Goal: Task Accomplishment & Management: Use online tool/utility

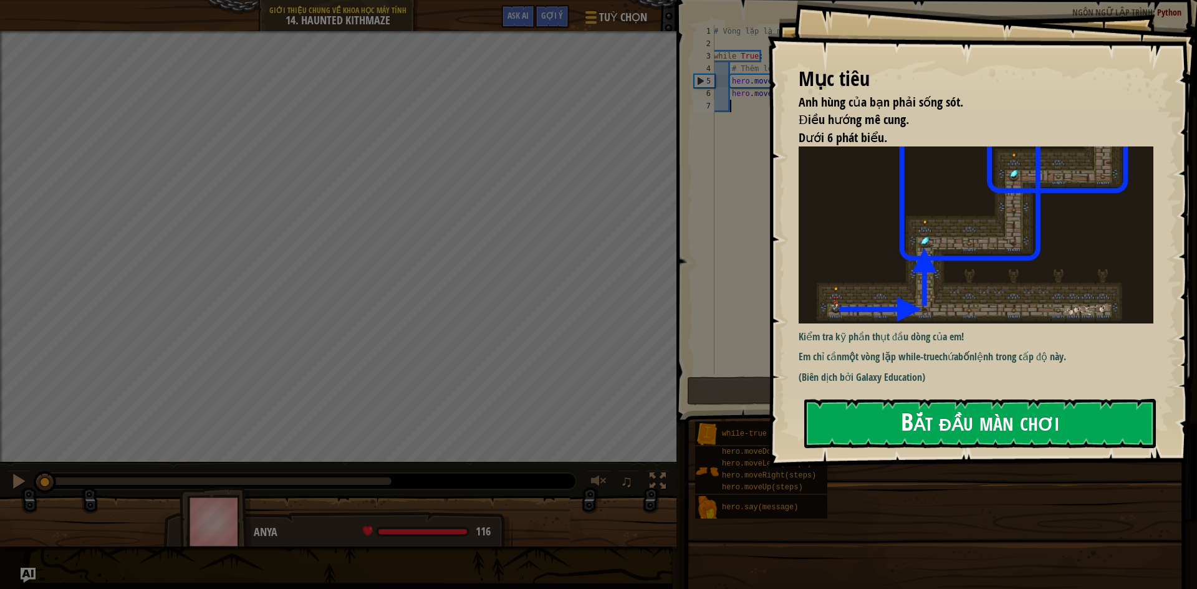
click at [1028, 258] on div "Mục tiêu Anh hùng của bạn phải sống sót. Điều hướng mê cung. Dưới 6 phát biểu. …" at bounding box center [981, 233] width 429 height 467
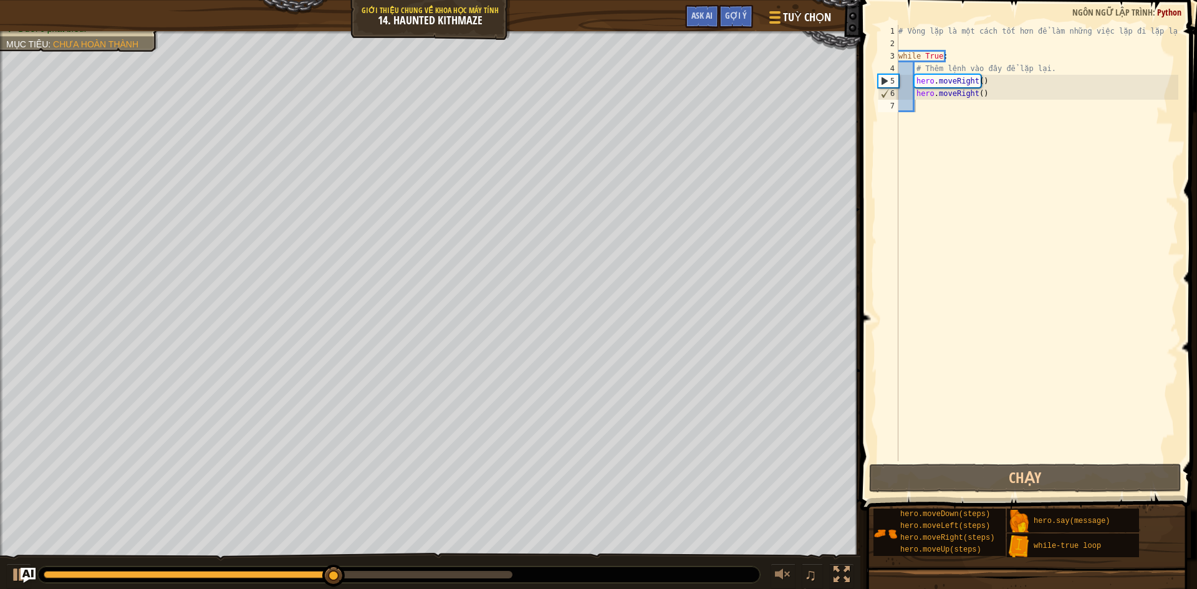
click at [1076, 232] on div "# Vòng lặp là một cách tốt hơn để làm những việc lặp đi lặp lại. while True : #…" at bounding box center [1037, 255] width 282 height 461
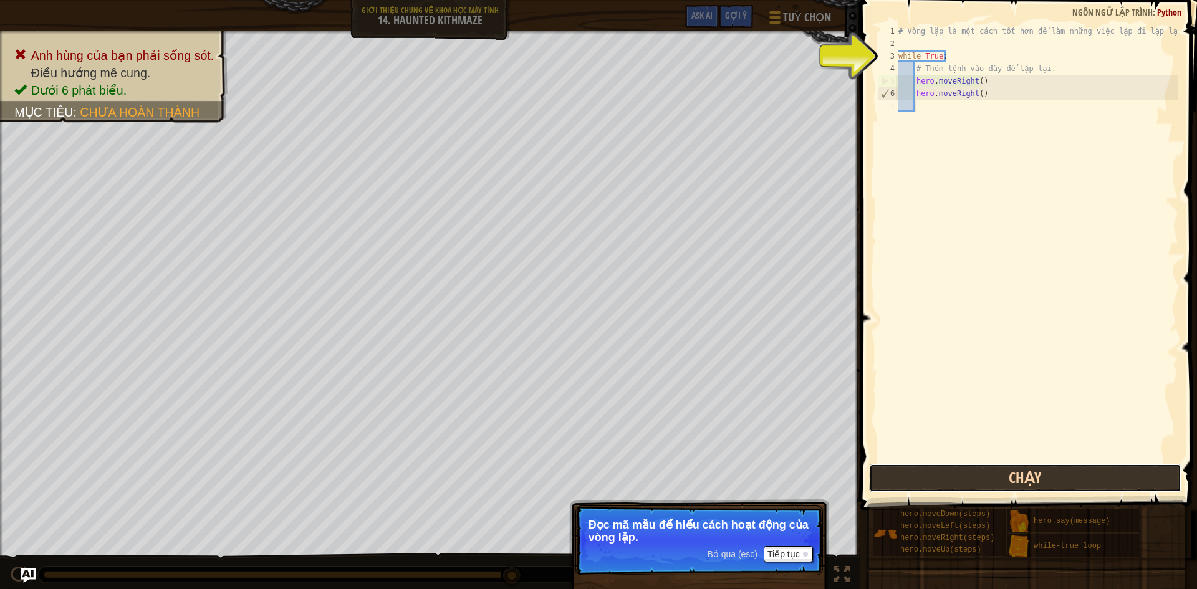
click at [1017, 479] on button "Chạy" at bounding box center [1025, 478] width 312 height 29
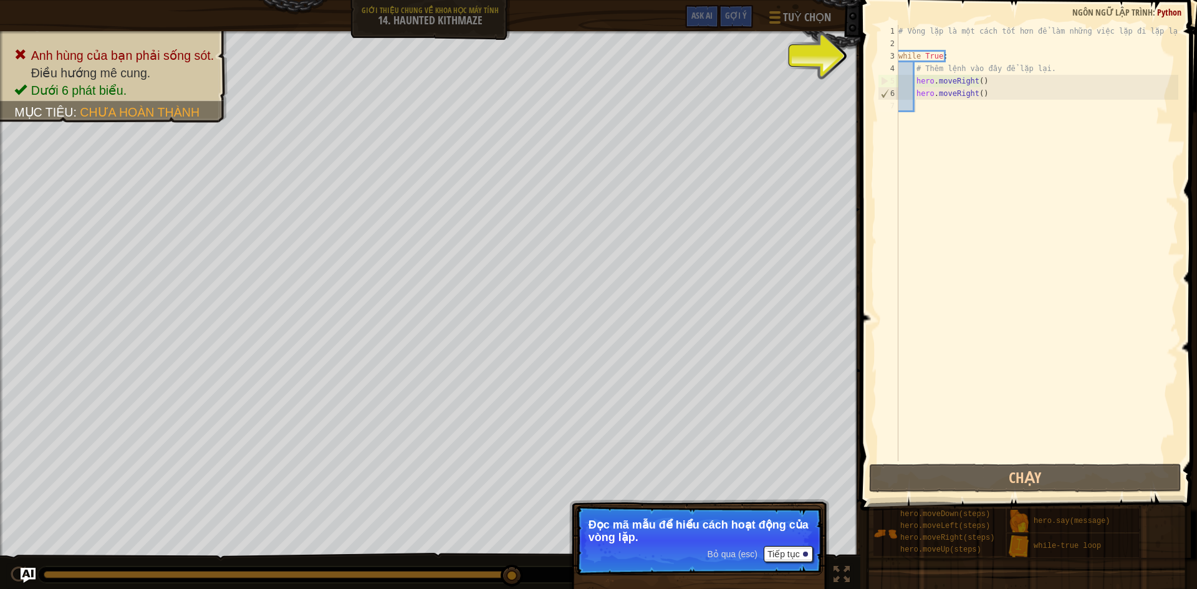
click at [945, 222] on div "# Vòng lặp là một cách tốt hơn để làm những việc lặp đi lặp lại. while True : #…" at bounding box center [1037, 255] width 282 height 461
click at [803, 557] on button "Tiếp tục" at bounding box center [788, 554] width 49 height 16
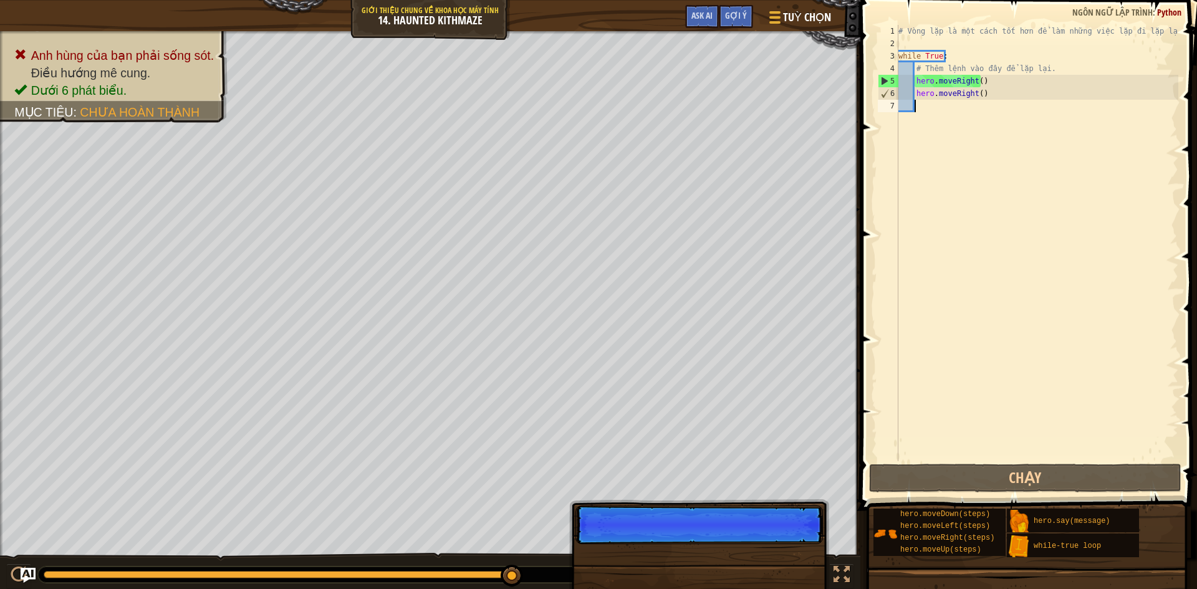
scroll to position [6, 1]
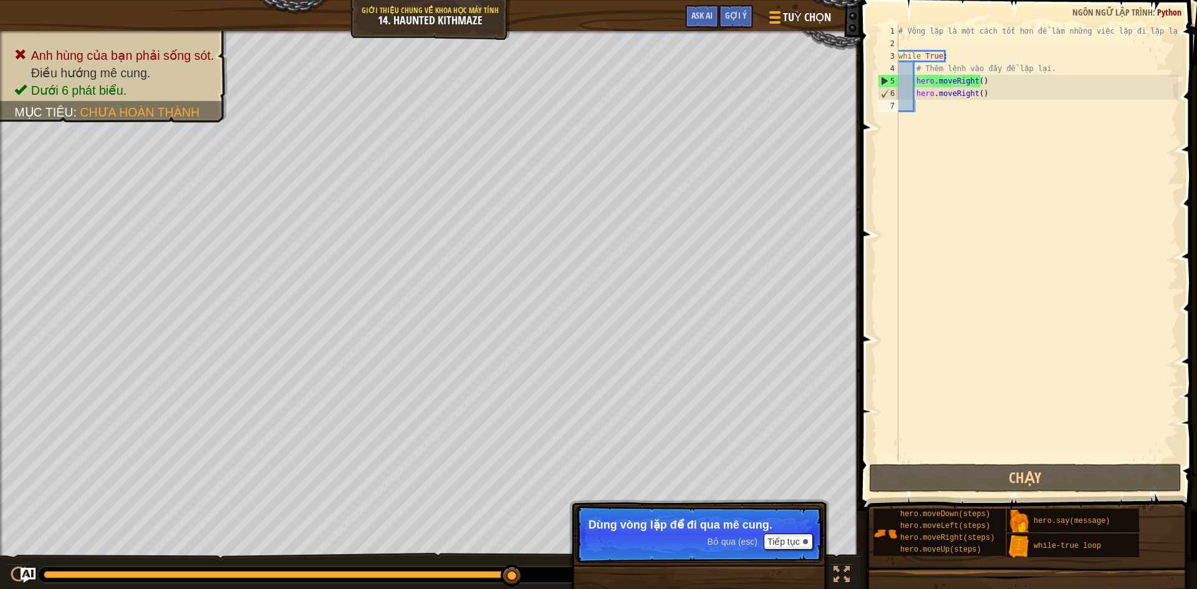
click at [792, 550] on p "Bỏ qua (esc) Tiếp tục Dùng vòng lặp để đi qua mê cung." at bounding box center [698, 533] width 247 height 57
click at [793, 540] on button "Tiếp tục" at bounding box center [788, 542] width 49 height 16
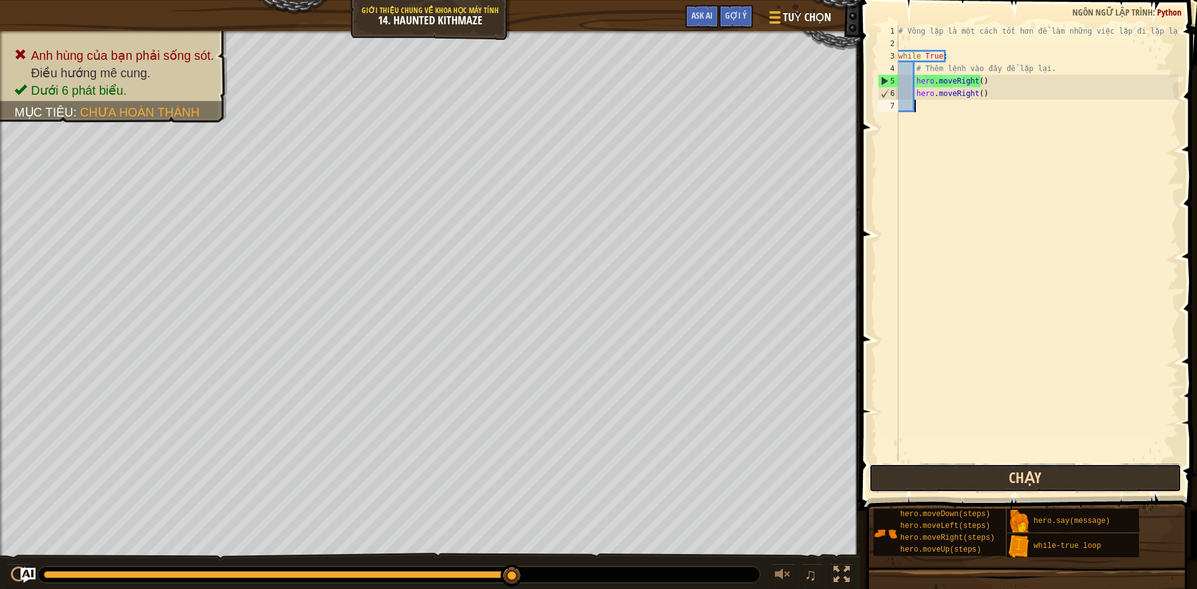
click at [947, 469] on button "Chạy" at bounding box center [1025, 478] width 312 height 29
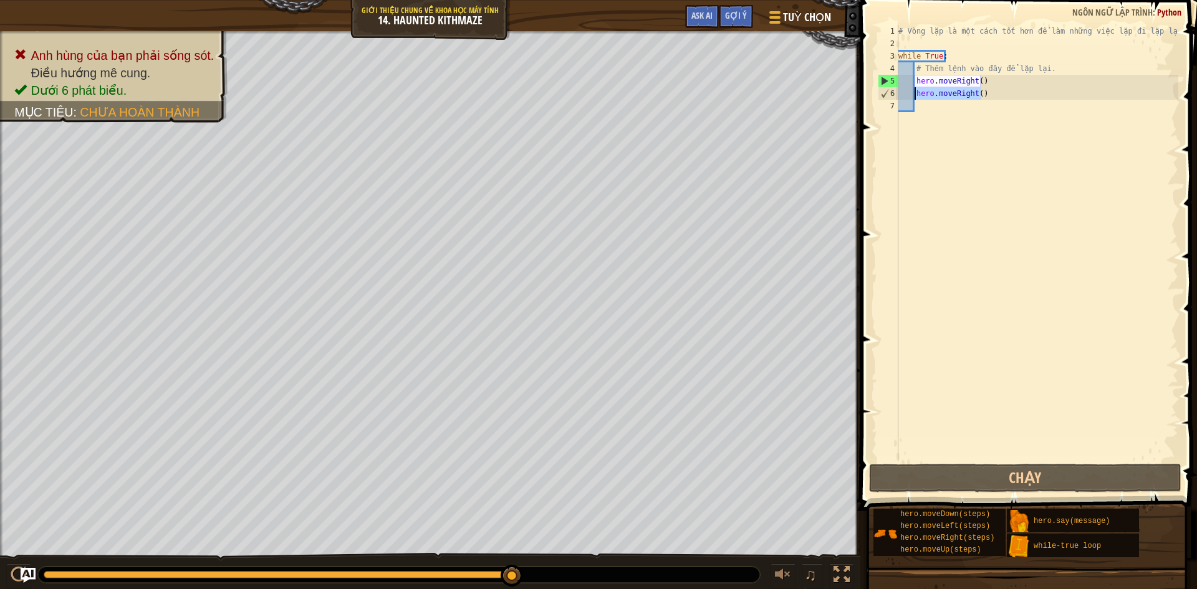
drag, startPoint x: 992, startPoint y: 99, endPoint x: 916, endPoint y: 92, distance: 75.7
click at [916, 92] on div "# Vòng lặp là một cách tốt hơn để làm những việc lặp đi lặp lại. while True : #…" at bounding box center [1037, 255] width 282 height 461
type textarea "hero.moveRight()"
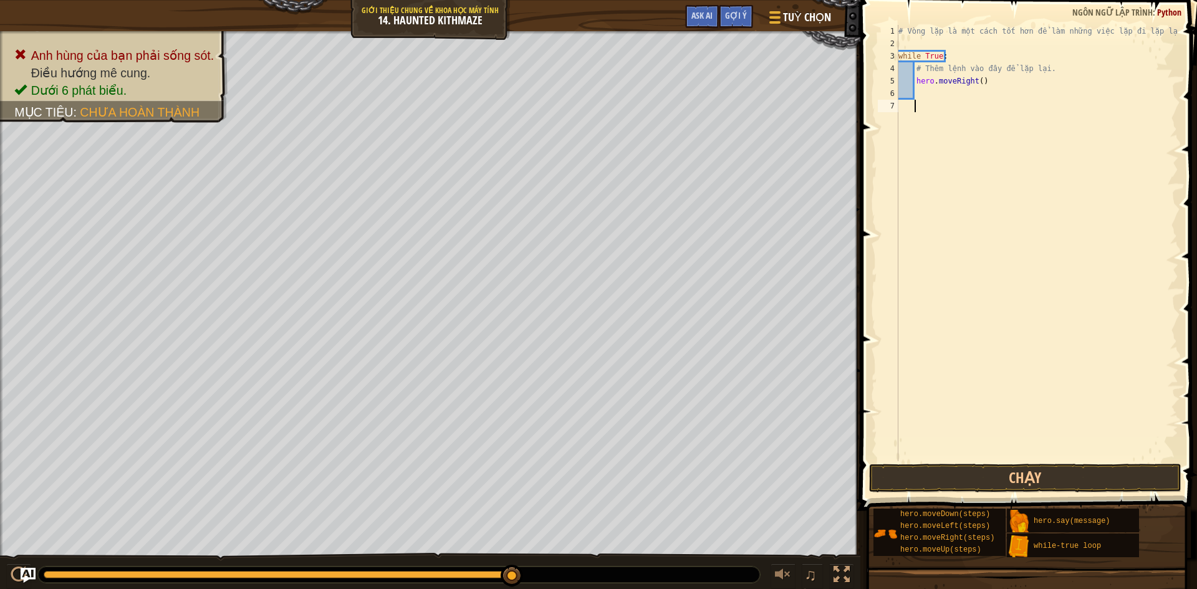
click at [985, 145] on div "# Vòng lặp là một cách tốt hơn để làm những việc lặp đi lặp lại. while True : #…" at bounding box center [1037, 255] width 282 height 461
click at [914, 92] on div "# Vòng lặp là một cách tốt hơn để làm những việc lặp đi lặp lại. while True : #…" at bounding box center [1037, 255] width 282 height 461
type textarea "h"
click at [1052, 251] on div "# Vòng lặp là một cách tốt hơn để làm những việc lặp đi lặp lại. while True : #…" at bounding box center [1037, 255] width 282 height 461
click at [917, 92] on div "# Vòng lặp là một cách tốt hơn để làm những việc lặp đi lặp lại. while True : #…" at bounding box center [1037, 255] width 282 height 461
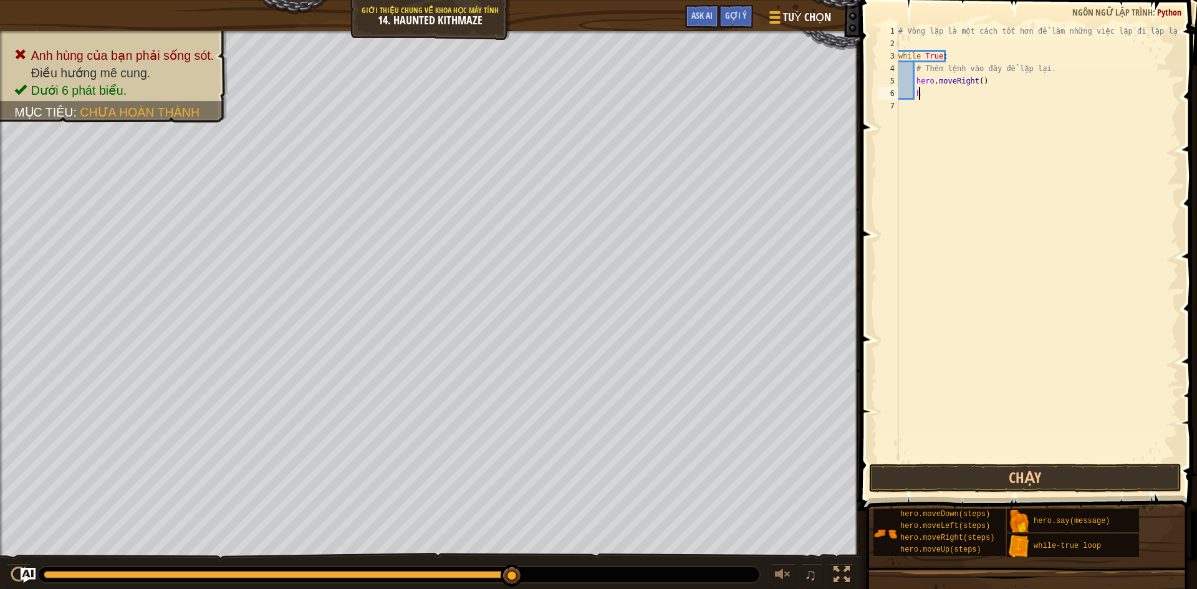
type textarea "he"
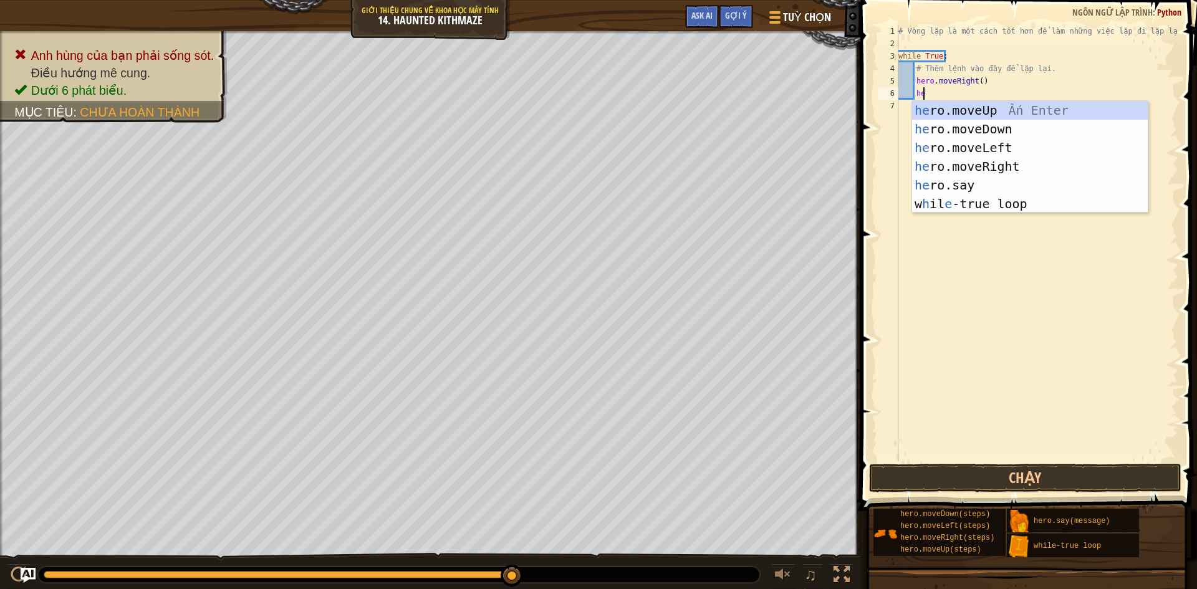
scroll to position [6, 1]
click at [1053, 116] on div "he ro.moveUp Ấn Enter he ro.moveDown Ấn Enter he ro.moveLeft Ấn Enter he ro.mov…" at bounding box center [1030, 176] width 236 height 150
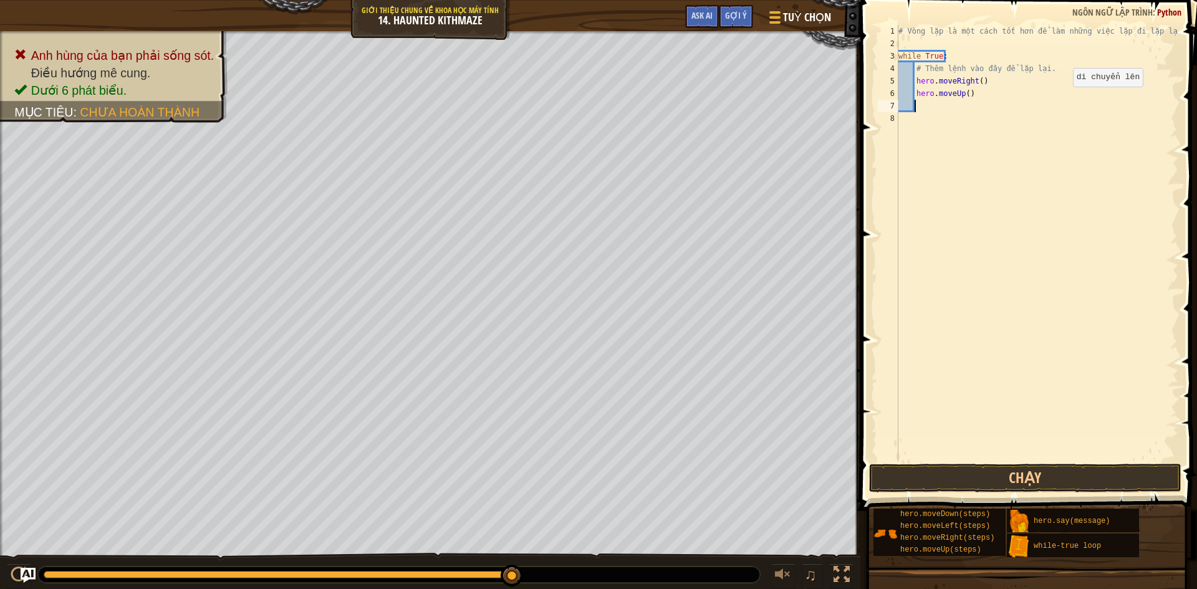
scroll to position [6, 1]
type textarea "h"
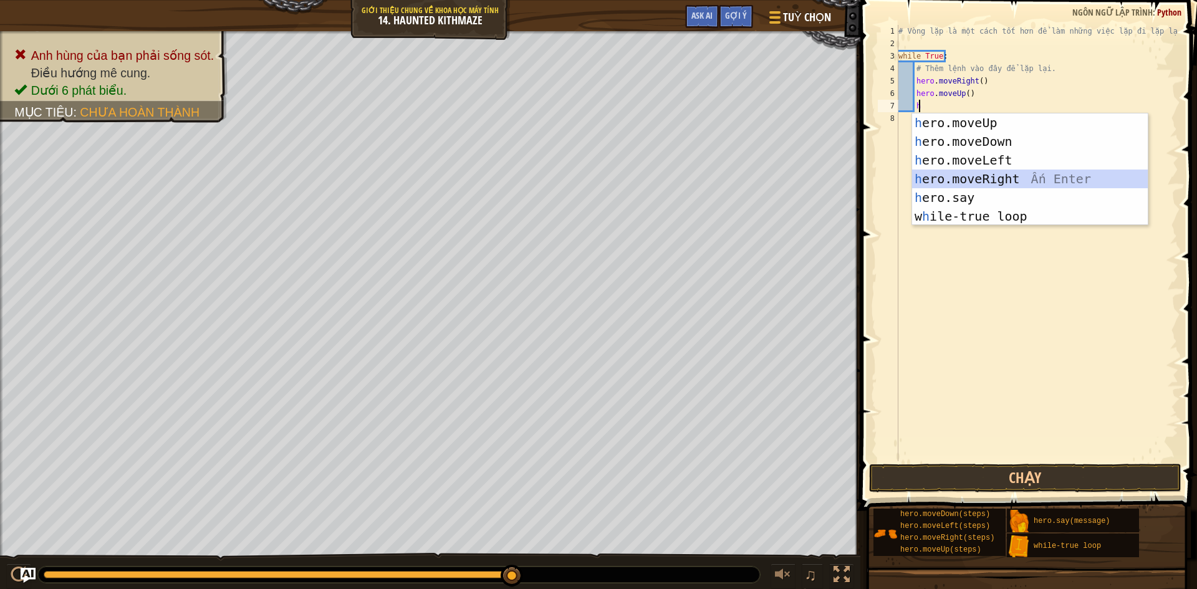
click at [979, 171] on div "h ero.moveUp Ấn Enter h ero.moveDown Ấn Enter h ero.moveLeft Ấn Enter h ero.mov…" at bounding box center [1030, 188] width 236 height 150
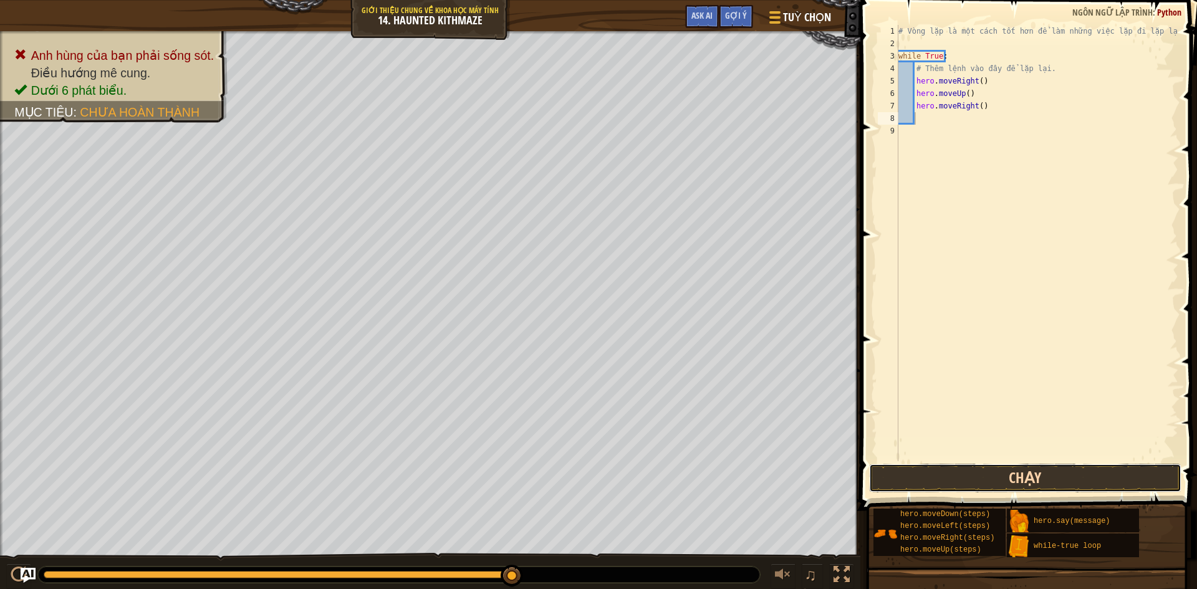
click at [1027, 487] on button "Chạy" at bounding box center [1025, 478] width 312 height 29
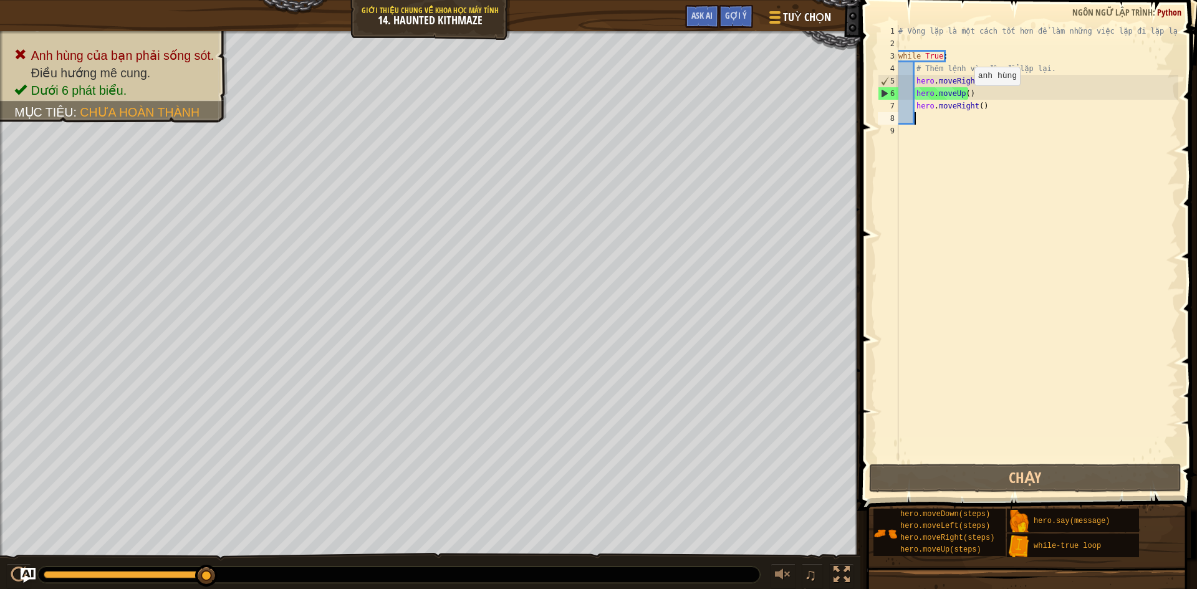
click at [964, 98] on div "# Vòng lặp là một cách tốt hơn để làm những việc lặp đi lặp lại. while True : #…" at bounding box center [1037, 255] width 282 height 461
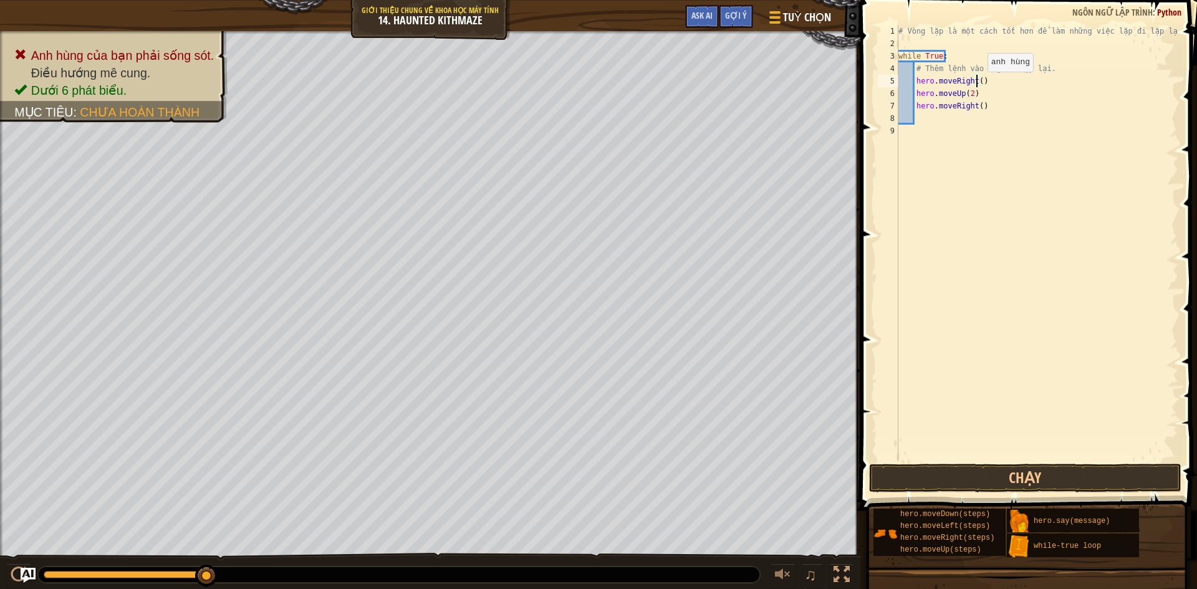
click at [977, 84] on div "# Vòng lặp là một cách tốt hơn để làm những việc lặp đi lặp lại. while True : #…" at bounding box center [1037, 255] width 282 height 461
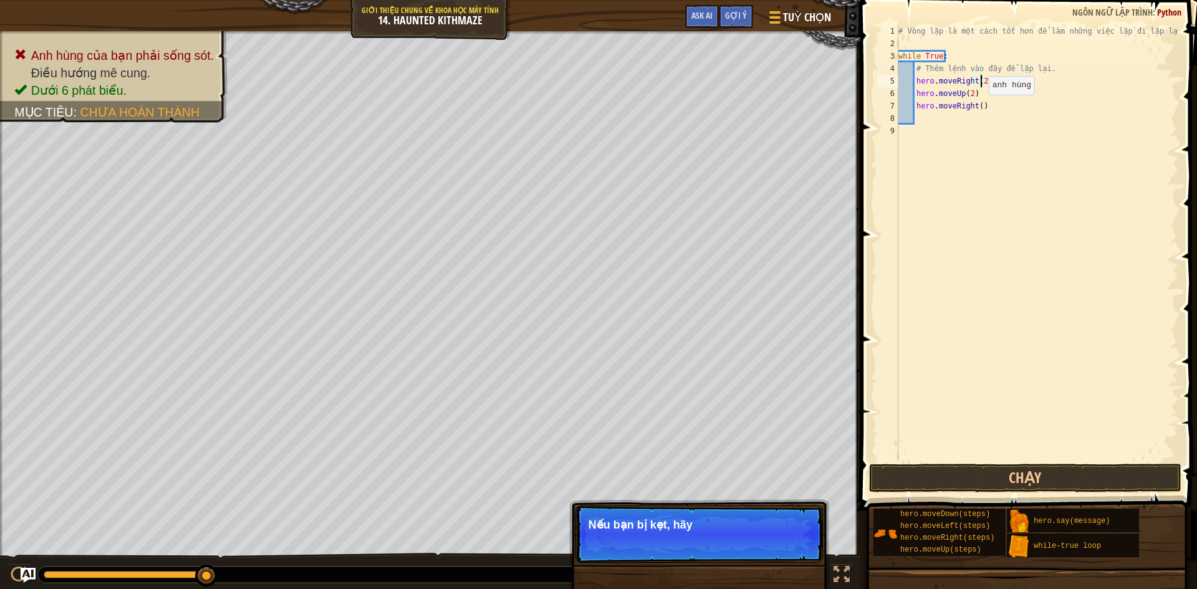
click at [978, 107] on div "# Vòng lặp là một cách tốt hơn để làm những việc lặp đi lặp lại. while True : #…" at bounding box center [1037, 255] width 282 height 461
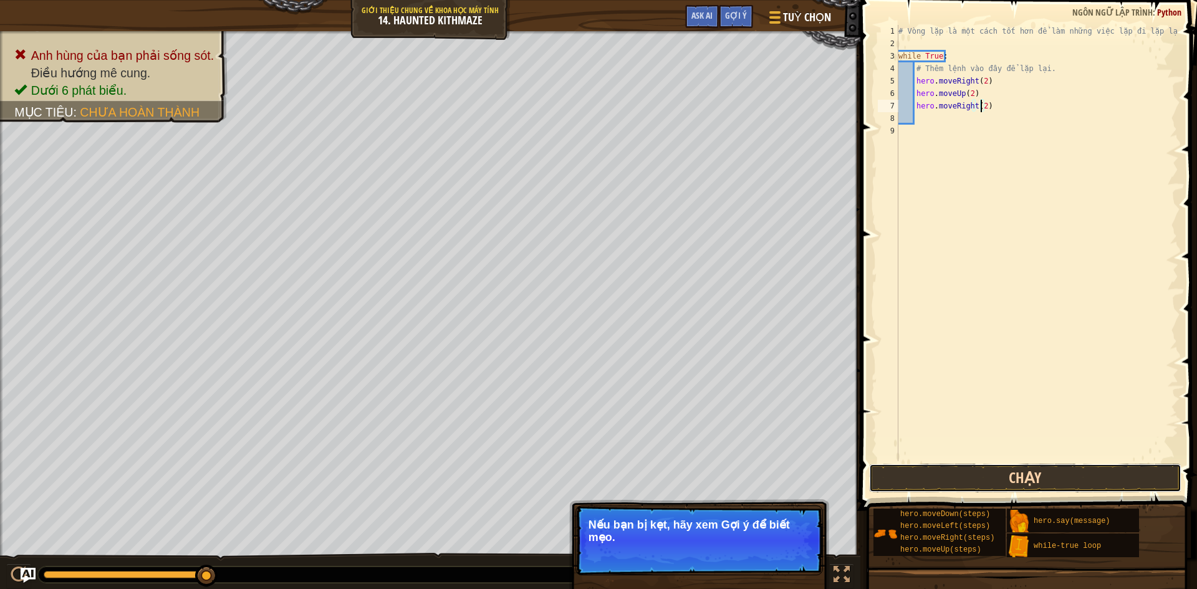
click at [1043, 481] on button "Chạy" at bounding box center [1025, 478] width 312 height 29
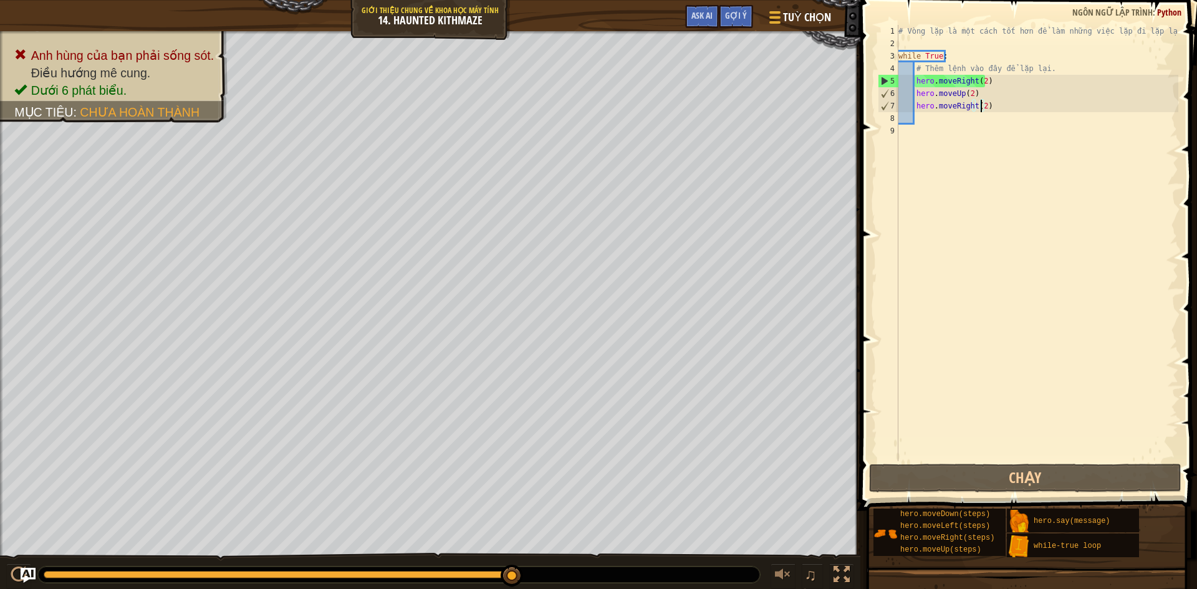
click at [994, 98] on div "# Vòng lặp là một cách tốt hơn để làm những việc lặp đi lặp lại. while True : #…" at bounding box center [1037, 255] width 282 height 461
click at [988, 112] on div "# Vòng lặp là một cách tốt hơn để làm những việc lặp đi lặp lại. while True : #…" at bounding box center [1037, 255] width 282 height 461
type textarea "hero.moveRight(2)"
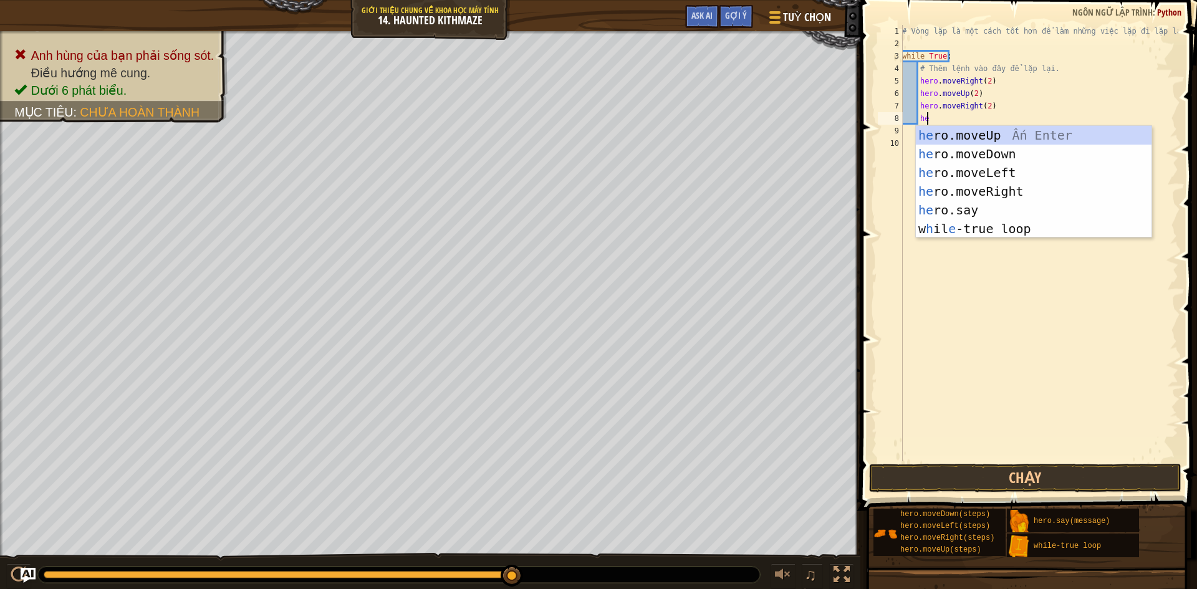
scroll to position [6, 1]
type textarea "her"
click at [1017, 140] on div "her o.moveUp Ấn Enter her o.moveDown Ấn Enter her o.moveLeft Ấn Enter her o.mov…" at bounding box center [1034, 201] width 236 height 150
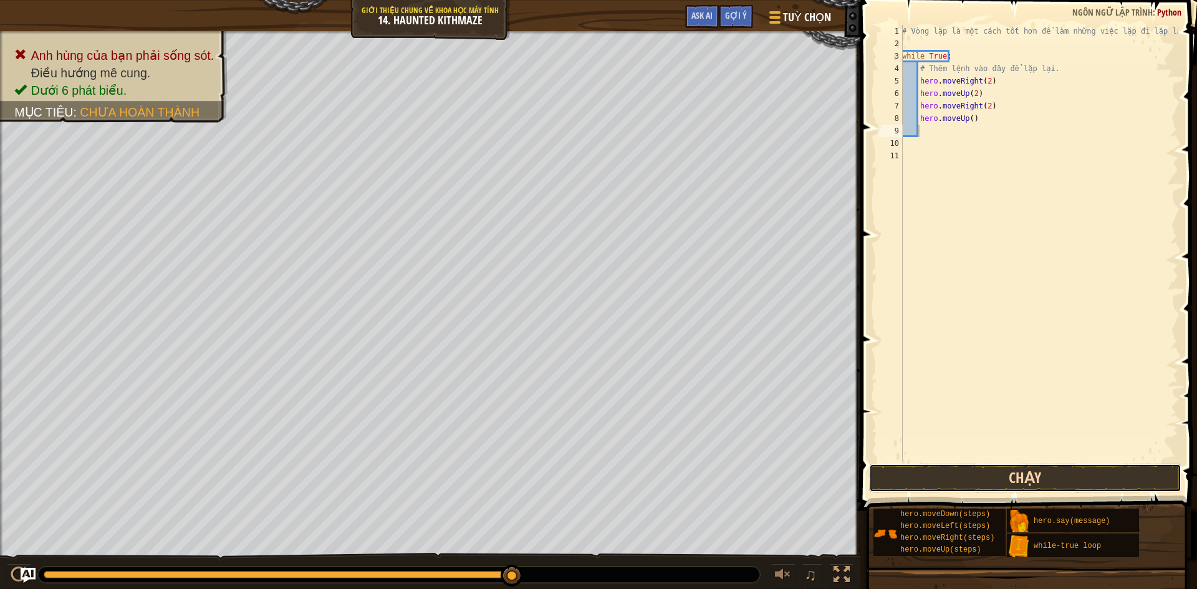
click at [1099, 486] on button "Chạy" at bounding box center [1025, 478] width 312 height 29
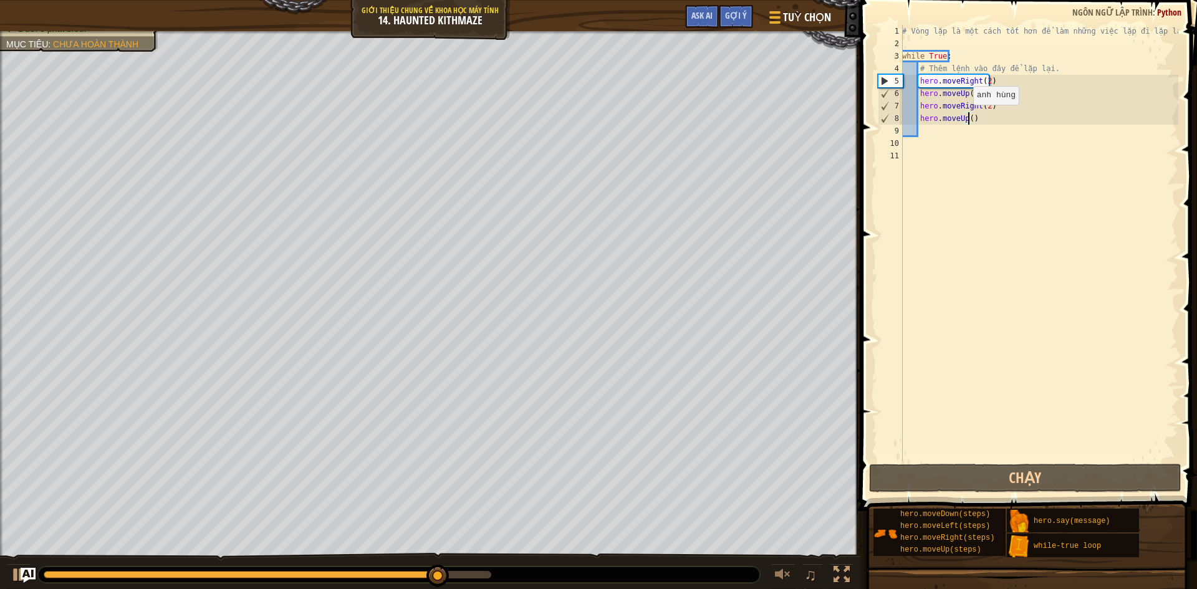
click at [966, 117] on div "# Vòng lặp là một cách tốt hơn để làm những việc lặp đi lặp lại. while True : #…" at bounding box center [1038, 255] width 279 height 461
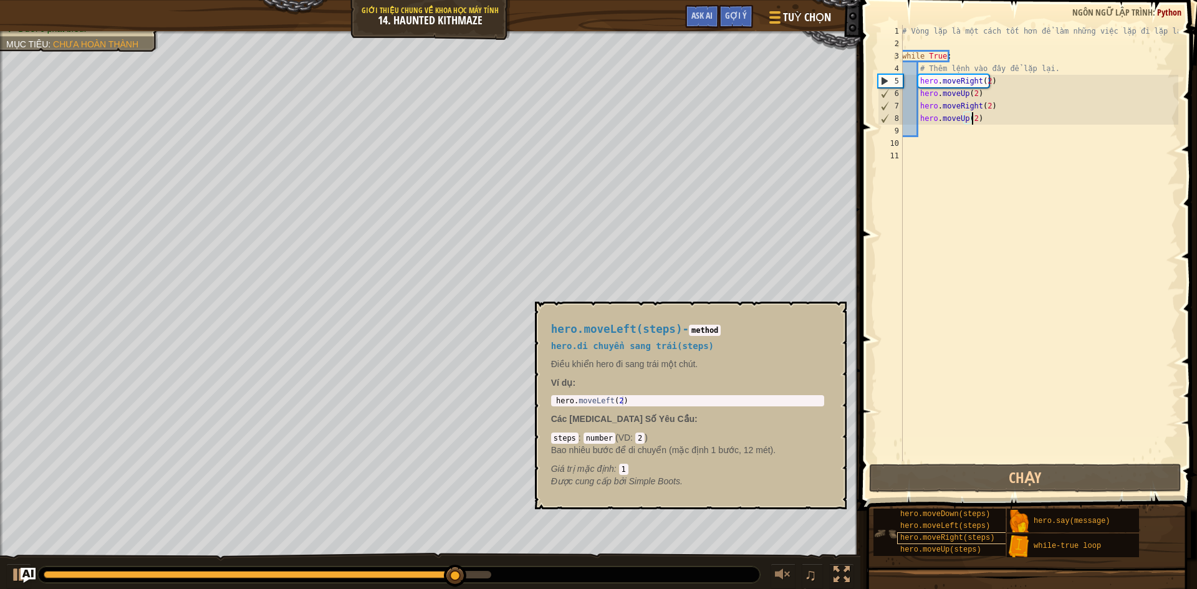
scroll to position [6, 5]
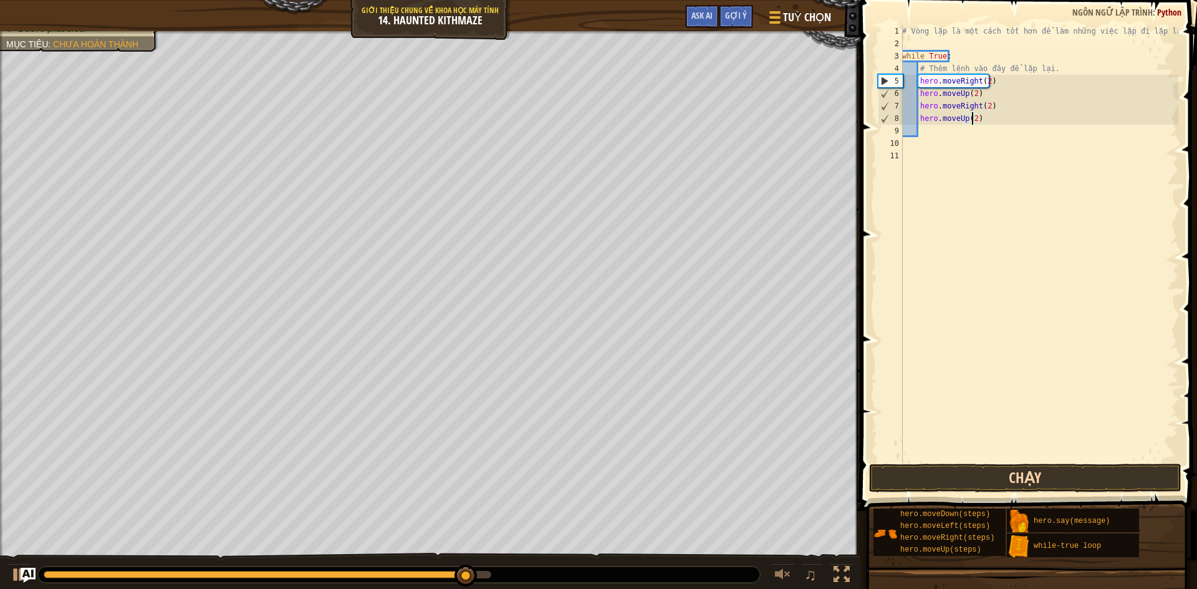
type textarea "hero.moveUp(2)"
click at [1048, 464] on button "Chạy" at bounding box center [1025, 478] width 312 height 29
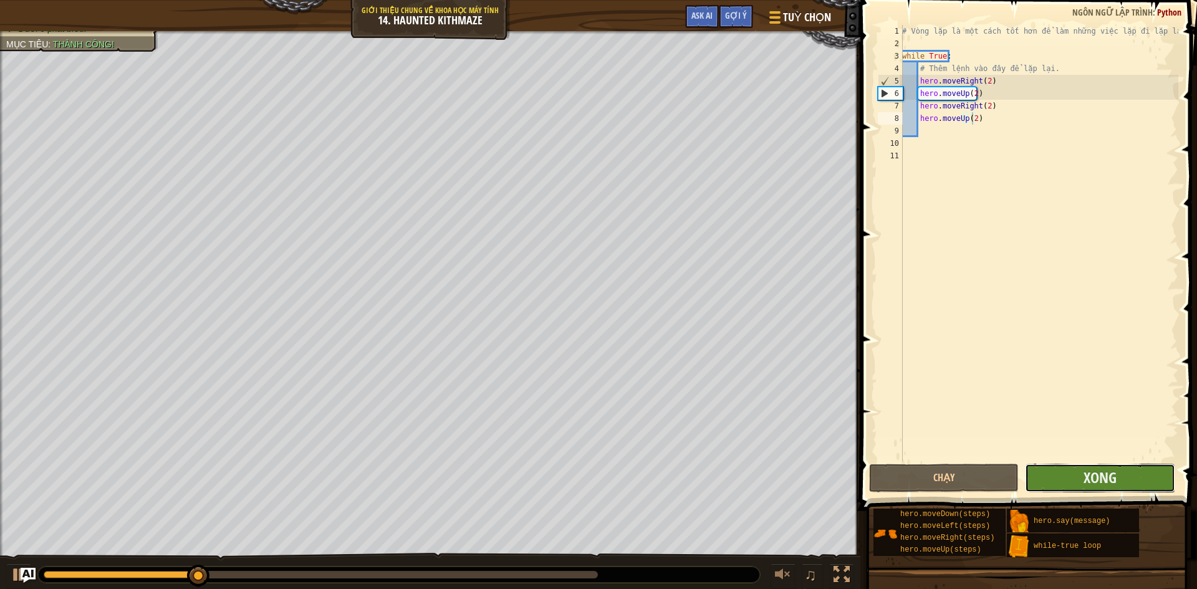
click at [1047, 483] on button "Xong" at bounding box center [1100, 478] width 150 height 29
